Goal: Task Accomplishment & Management: Manage account settings

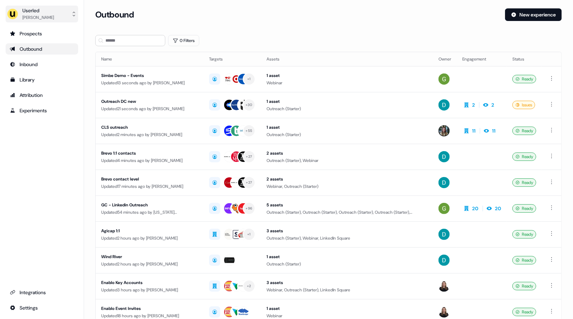
click at [28, 20] on div "Oliver Grogan" at bounding box center [38, 17] width 32 height 7
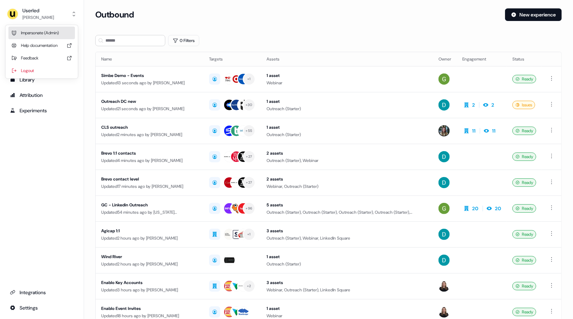
click at [39, 35] on div "Impersonate (Admin)" at bounding box center [41, 33] width 67 height 13
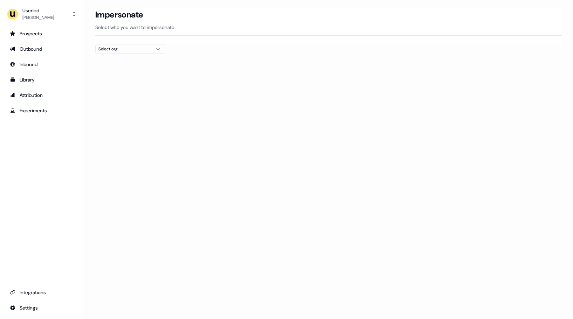
click at [133, 51] on div "Select org" at bounding box center [124, 49] width 53 height 7
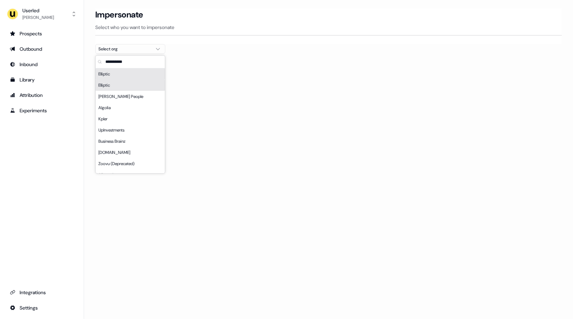
click at [127, 86] on div "Elliptic" at bounding box center [130, 85] width 69 height 11
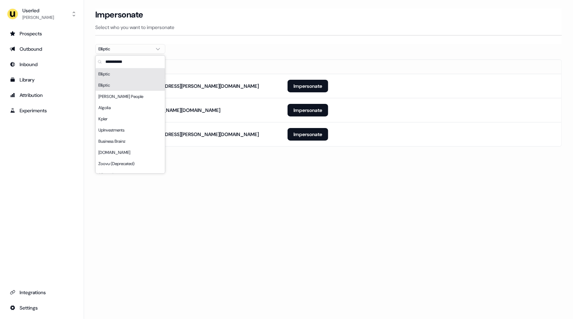
click at [256, 187] on div "Loading... Impersonate Select who you want to impersonate Elliptic Email adam.g…" at bounding box center [328, 159] width 489 height 319
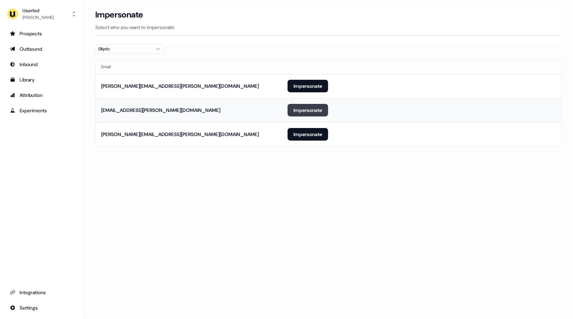
click at [304, 112] on button "Impersonate" at bounding box center [307, 110] width 41 height 13
